Goal: Information Seeking & Learning: Stay updated

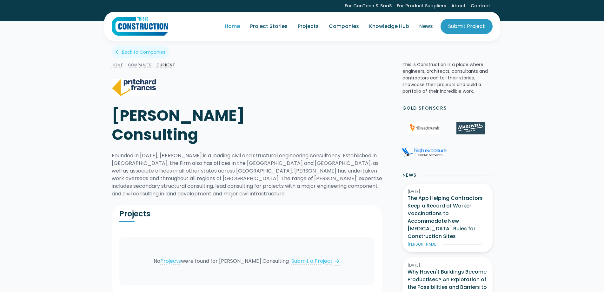
click at [234, 26] on link "Home" at bounding box center [232, 26] width 25 height 18
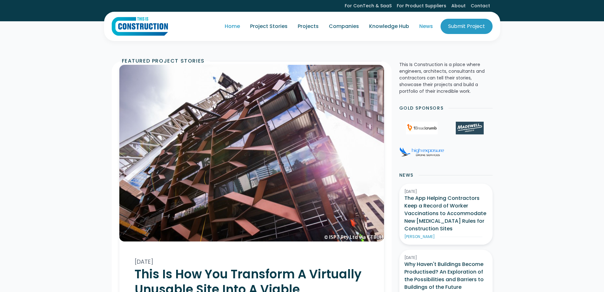
click at [426, 25] on link "News" at bounding box center [426, 26] width 24 height 18
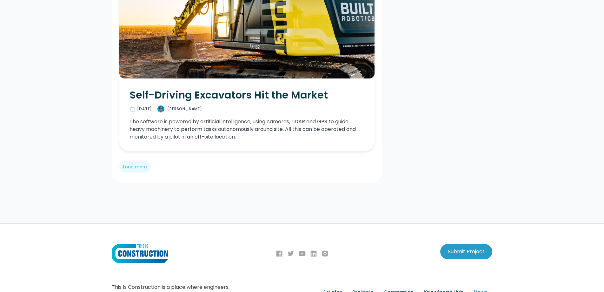
scroll to position [13374, 0]
